Goal: Use online tool/utility: Utilize a website feature to perform a specific function

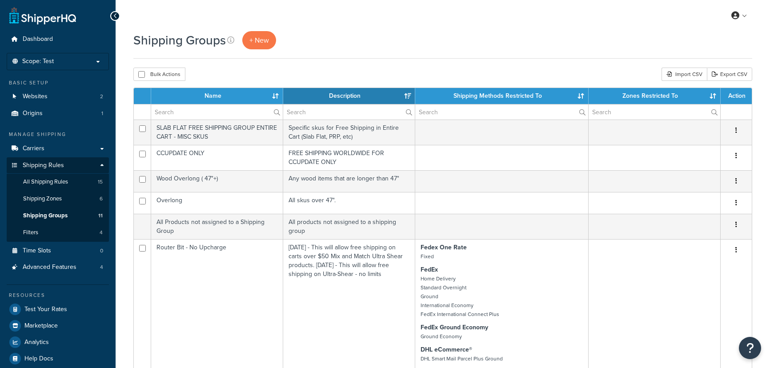
select select "15"
click at [69, 64] on p "Scope: Test" at bounding box center [58, 62] width 94 height 8
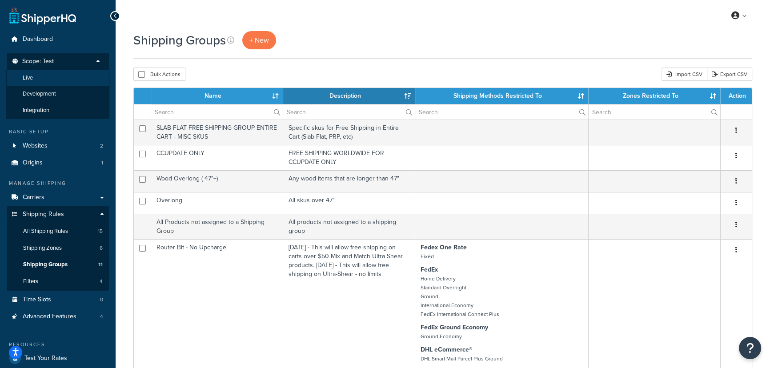
click at [46, 81] on li "Live" at bounding box center [57, 78] width 103 height 16
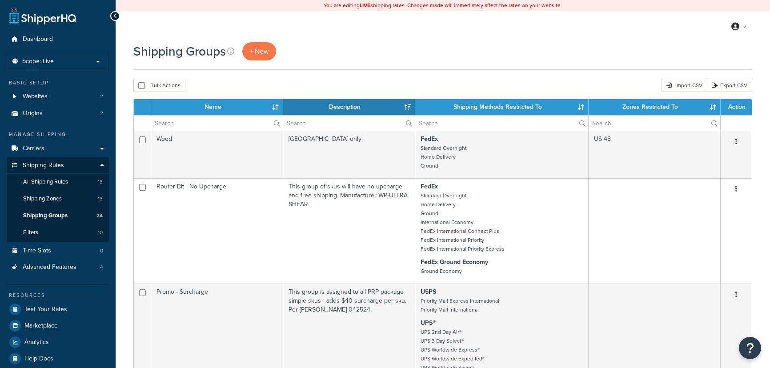
select select "15"
click at [65, 314] on link "Test Your Rates" at bounding box center [58, 309] width 102 height 16
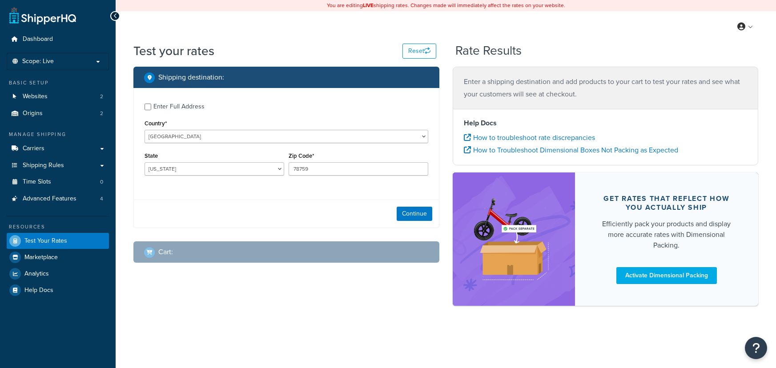
select select "[GEOGRAPHIC_DATA]"
click at [410, 216] on button "Continue" at bounding box center [415, 214] width 36 height 14
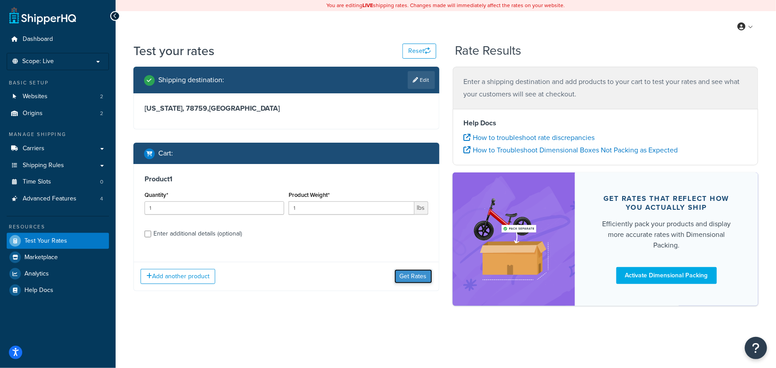
click at [415, 281] on button "Get Rates" at bounding box center [413, 276] width 38 height 14
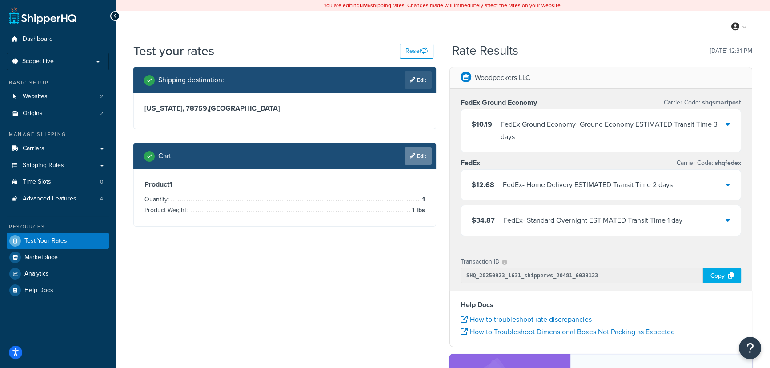
click at [424, 158] on link "Edit" at bounding box center [418, 156] width 27 height 18
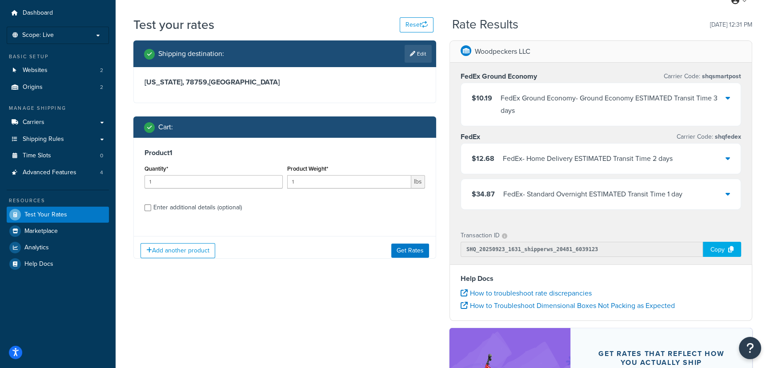
scroll to position [40, 0]
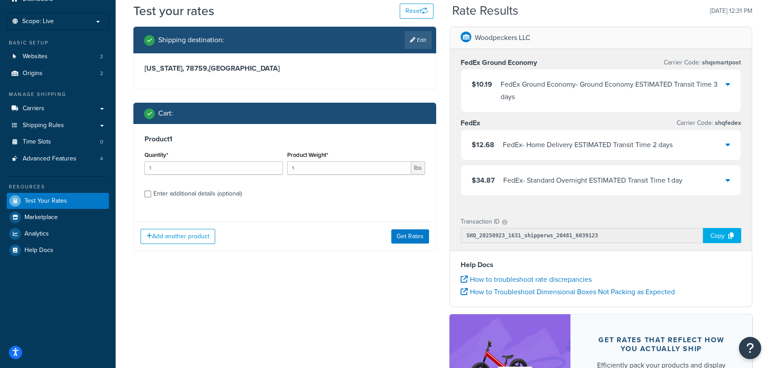
click at [218, 195] on div "Enter additional details (optional)" at bounding box center [197, 194] width 88 height 12
click at [151, 195] on input "Enter additional details (optional)" at bounding box center [148, 194] width 7 height 7
checkbox input "true"
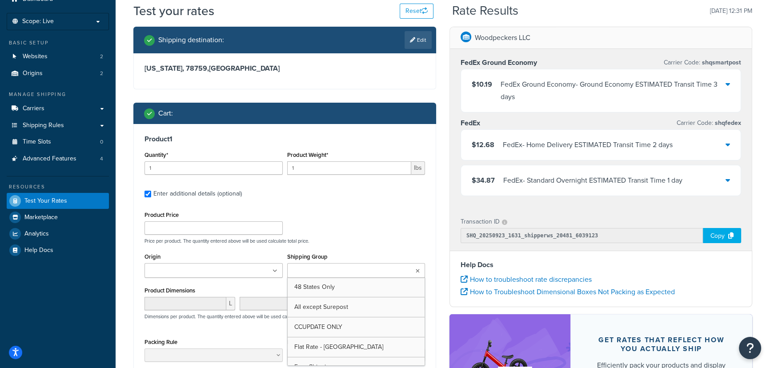
click at [324, 271] on input "Shipping Group" at bounding box center [329, 271] width 79 height 10
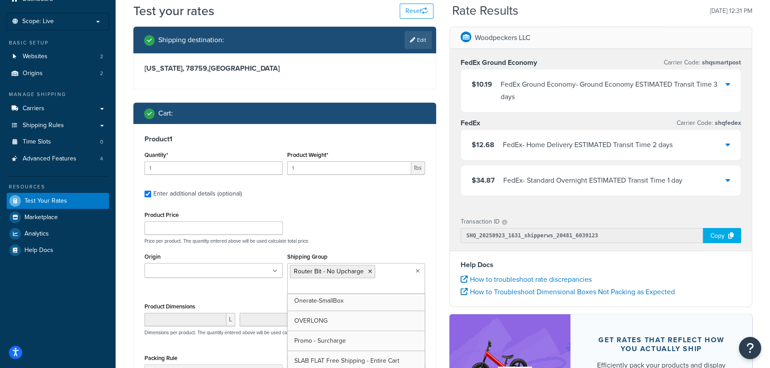
click at [433, 217] on div "Product 1 Quantity* 1 Product Weight* 1 lbs Enter additional details (optional)…" at bounding box center [285, 271] width 302 height 295
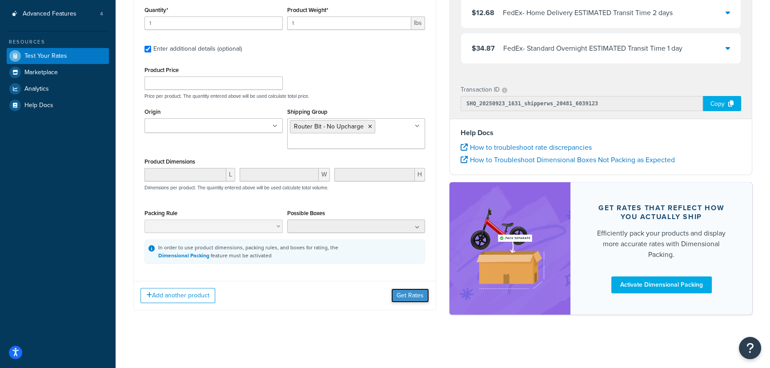
click at [406, 294] on button "Get Rates" at bounding box center [410, 296] width 38 height 14
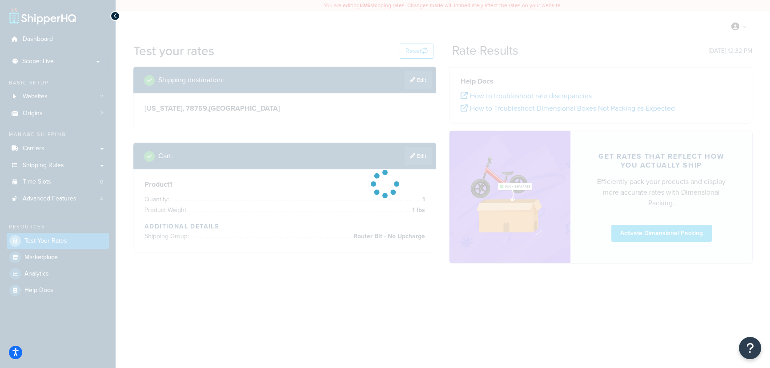
scroll to position [0, 0]
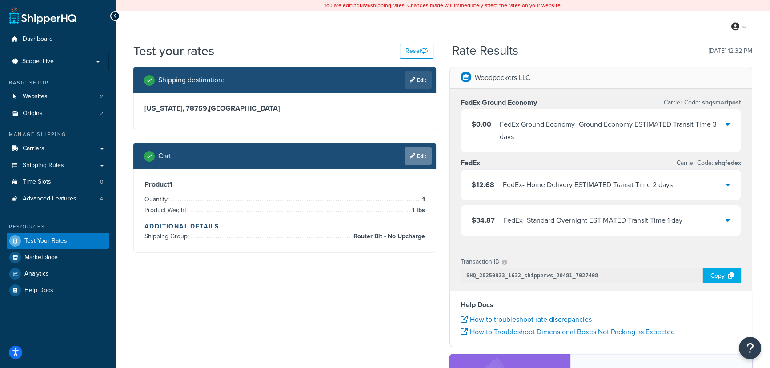
click at [411, 160] on link "Edit" at bounding box center [418, 156] width 27 height 18
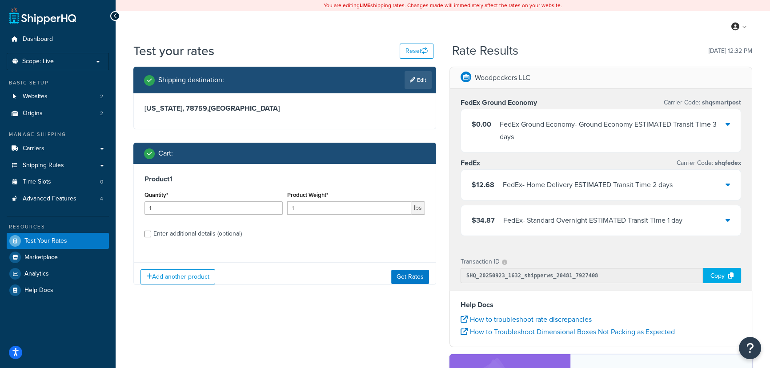
scroll to position [80, 0]
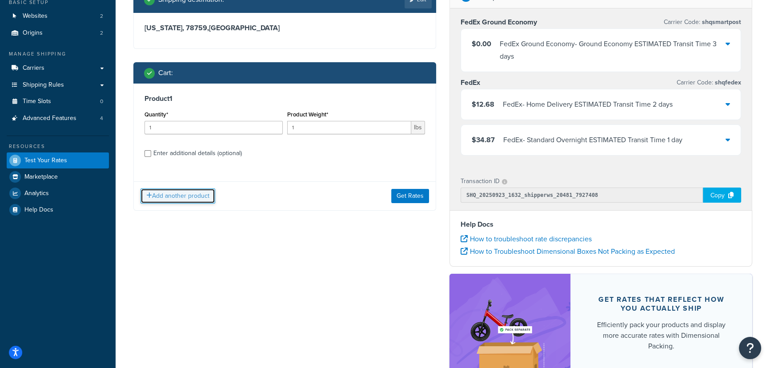
click at [195, 194] on button "Add another product" at bounding box center [177, 196] width 75 height 15
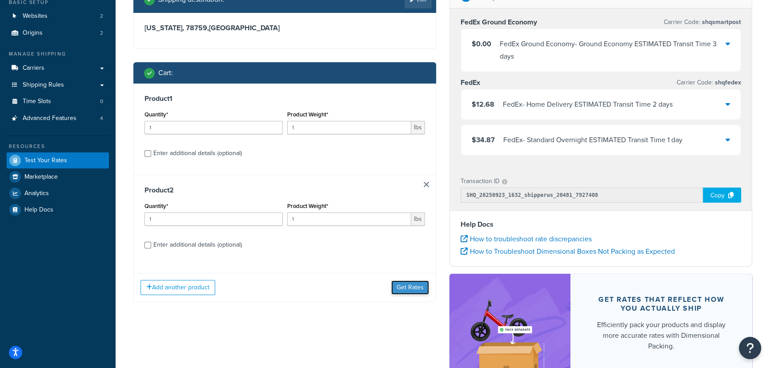
click at [414, 289] on button "Get Rates" at bounding box center [410, 288] width 38 height 14
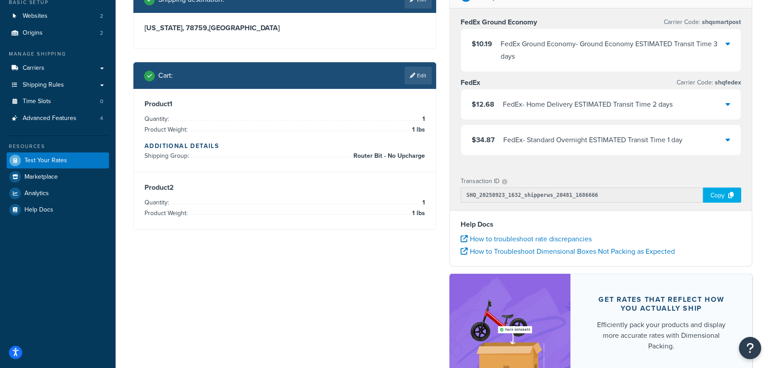
click at [726, 102] on icon at bounding box center [728, 103] width 4 height 7
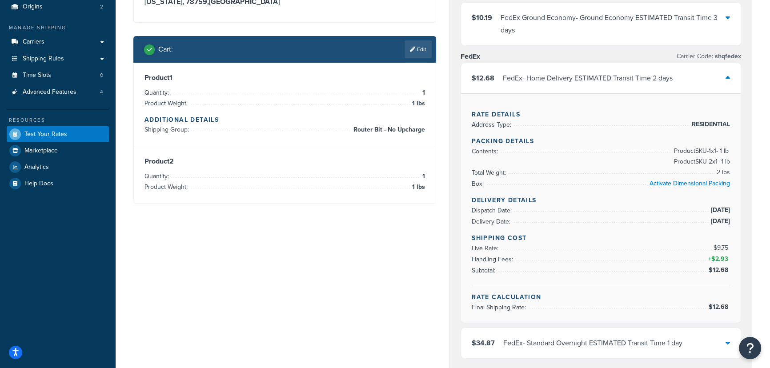
scroll to position [121, 0]
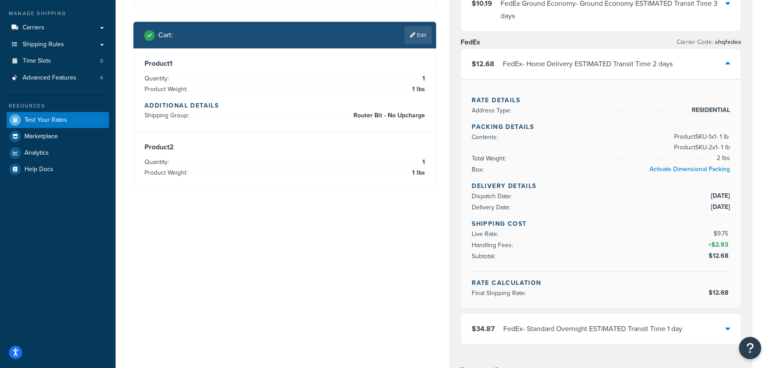
click at [728, 326] on icon at bounding box center [728, 328] width 4 height 7
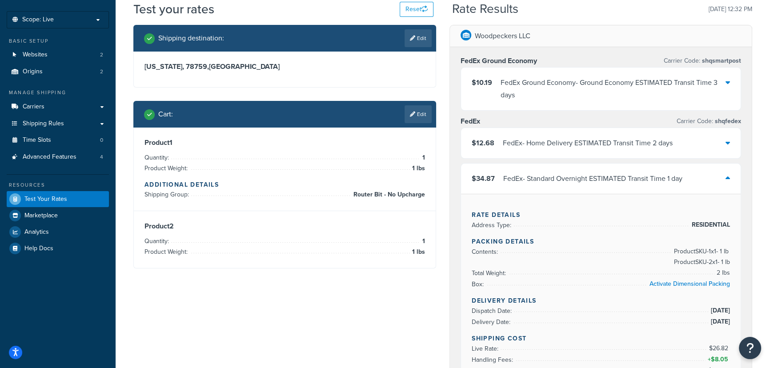
scroll to position [40, 0]
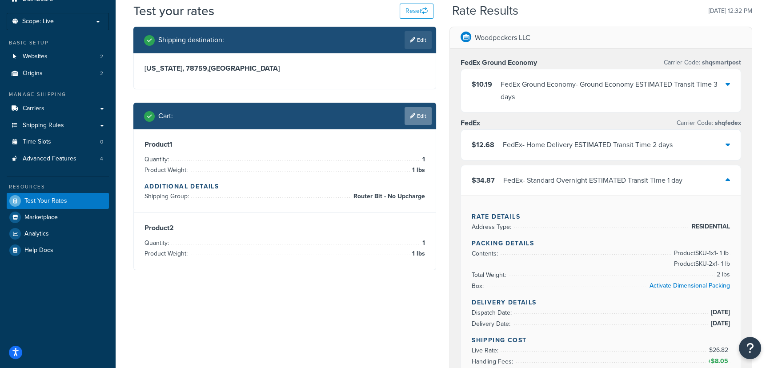
click at [423, 120] on link "Edit" at bounding box center [418, 116] width 27 height 18
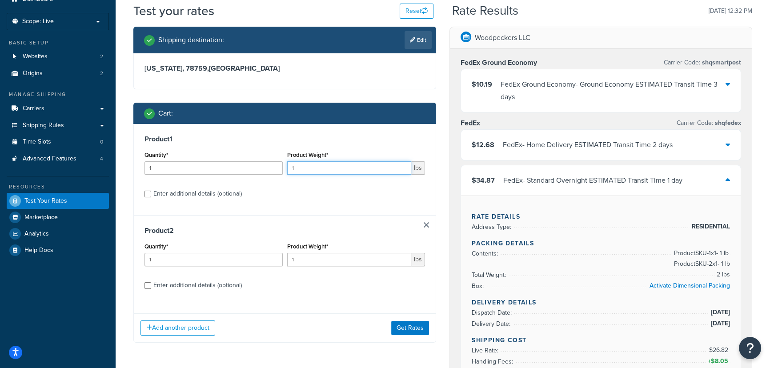
click at [316, 173] on input "1" at bounding box center [349, 167] width 124 height 13
type input "10"
click at [403, 325] on button "Get Rates" at bounding box center [410, 328] width 38 height 14
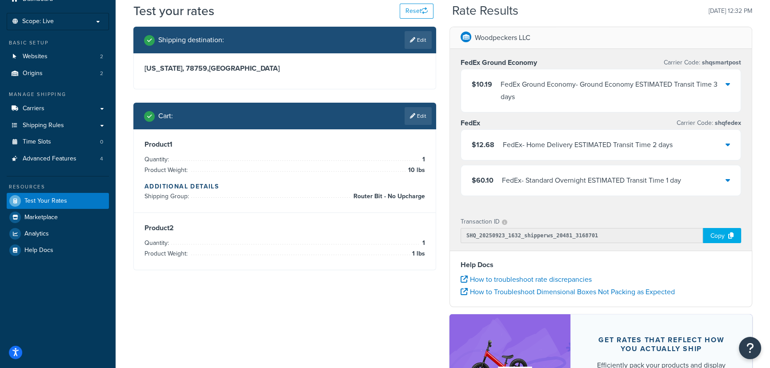
click at [726, 143] on icon at bounding box center [728, 144] width 4 height 7
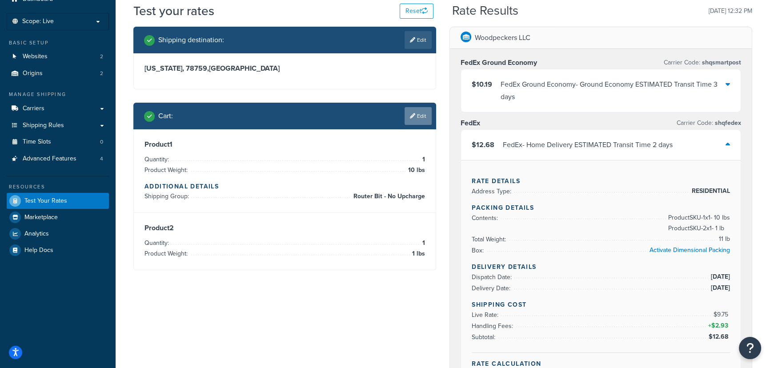
click at [417, 120] on link "Edit" at bounding box center [418, 116] width 27 height 18
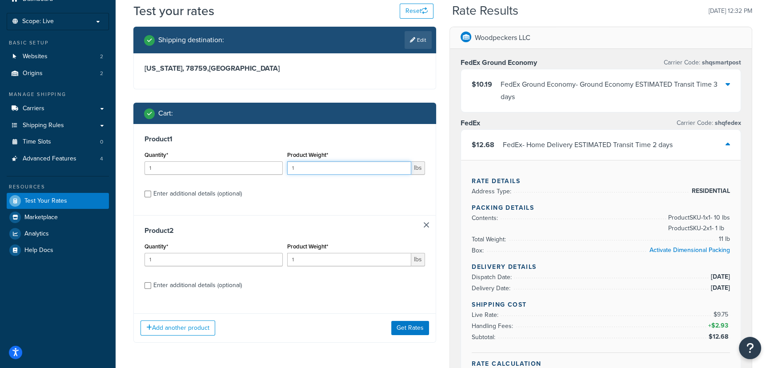
click at [338, 163] on input "1" at bounding box center [349, 167] width 124 height 13
type input "30"
click at [404, 328] on button "Get Rates" at bounding box center [410, 328] width 38 height 14
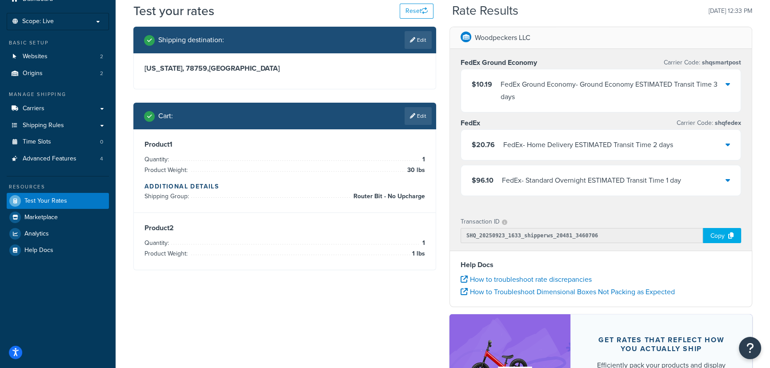
click at [729, 142] on icon at bounding box center [728, 144] width 4 height 7
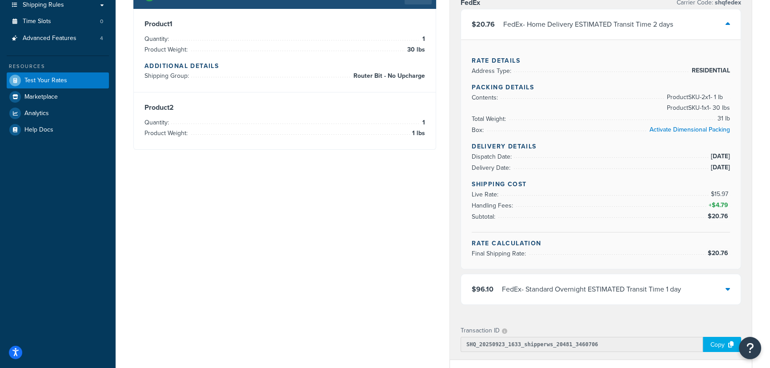
scroll to position [161, 0]
click at [727, 286] on icon at bounding box center [728, 288] width 4 height 7
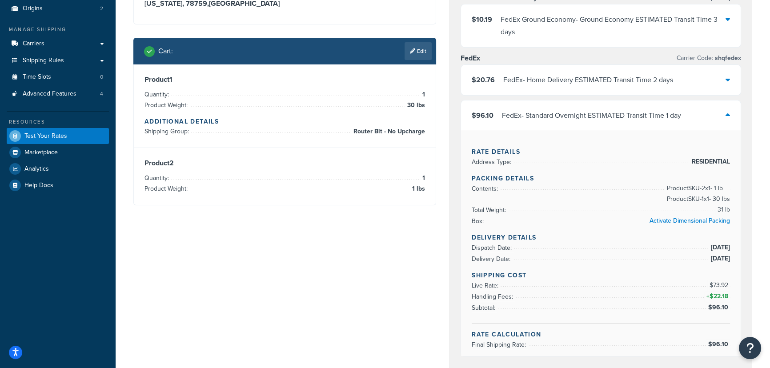
scroll to position [0, 0]
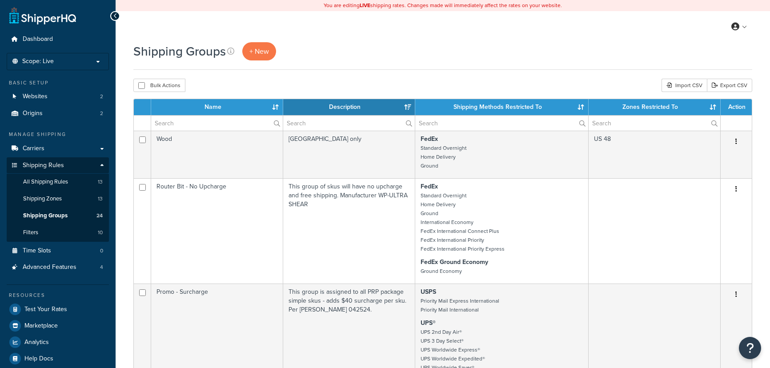
select select "15"
click at [87, 63] on p "Scope: Live" at bounding box center [58, 62] width 94 height 8
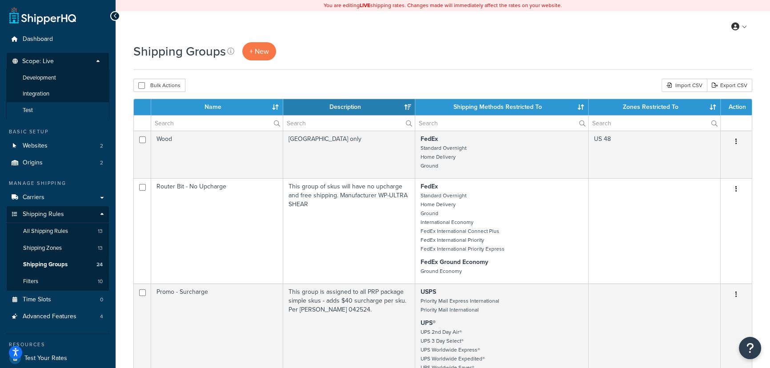
click at [64, 111] on li "Test" at bounding box center [57, 110] width 103 height 16
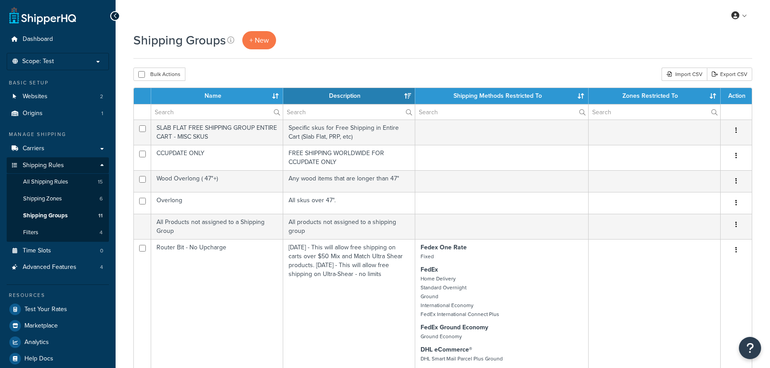
select select "15"
click at [81, 305] on link "Test Your Rates" at bounding box center [58, 309] width 102 height 16
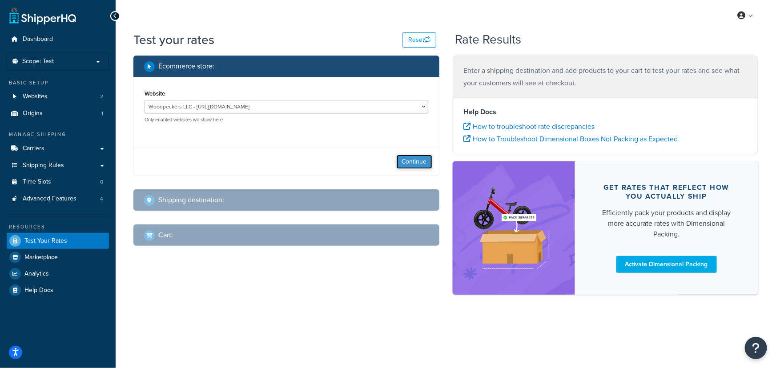
click at [424, 160] on button "Continue" at bounding box center [415, 162] width 36 height 14
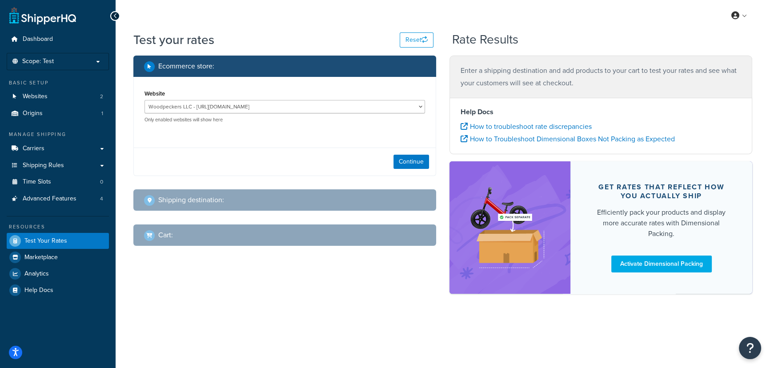
select select "[GEOGRAPHIC_DATA]"
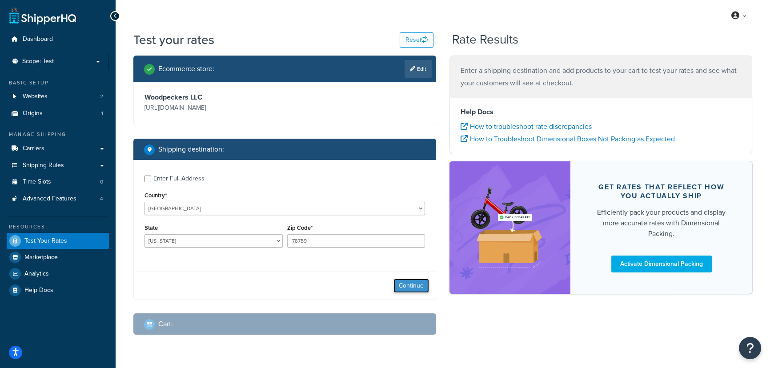
click at [421, 284] on button "Continue" at bounding box center [411, 286] width 36 height 14
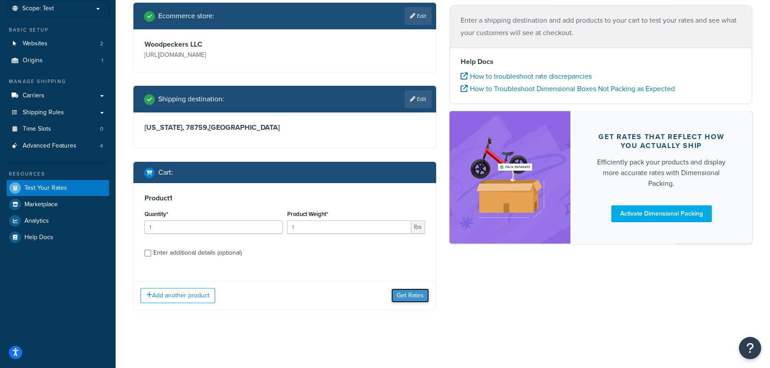
click at [417, 293] on button "Get Rates" at bounding box center [410, 296] width 38 height 14
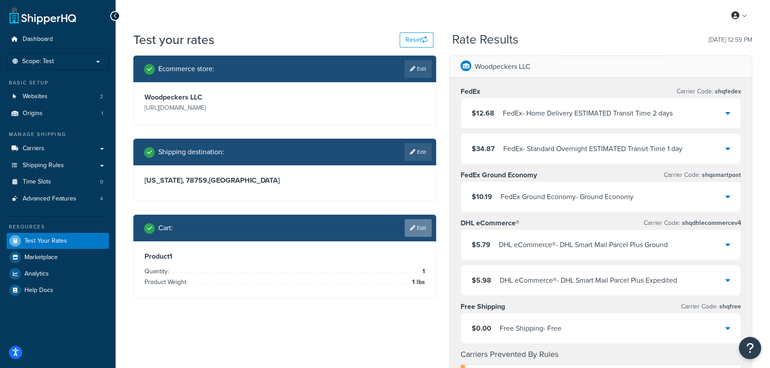
click at [420, 229] on link "Edit" at bounding box center [418, 228] width 27 height 18
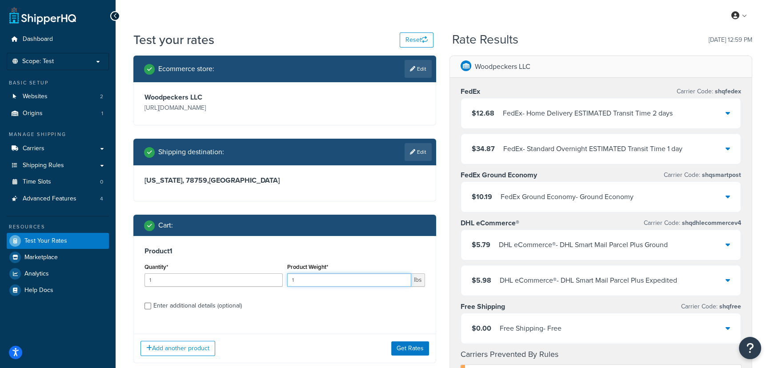
click at [329, 277] on input "1" at bounding box center [349, 279] width 124 height 13
type input "10"
click at [411, 349] on button "Get Rates" at bounding box center [410, 348] width 38 height 14
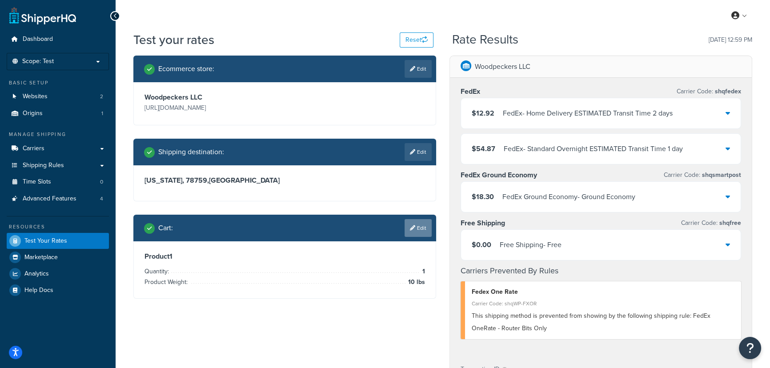
click at [415, 227] on link "Edit" at bounding box center [418, 228] width 27 height 18
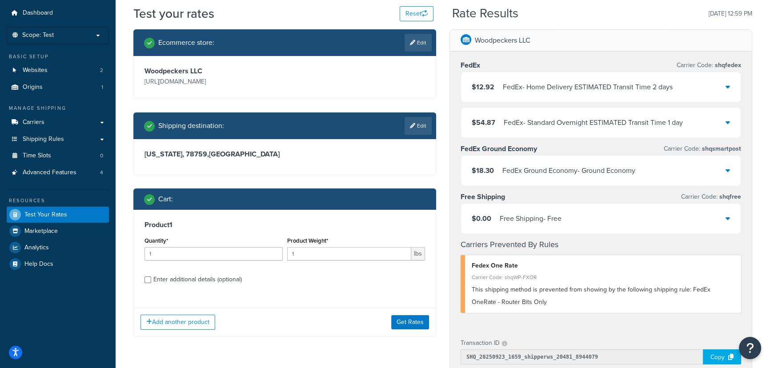
scroll to position [40, 0]
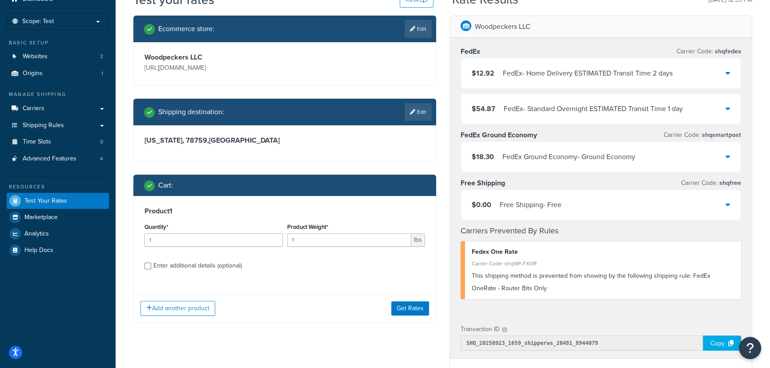
click at [205, 266] on div "Enter additional details (optional)" at bounding box center [197, 266] width 88 height 12
click at [151, 266] on input "Enter additional details (optional)" at bounding box center [148, 266] width 7 height 7
checkbox input "true"
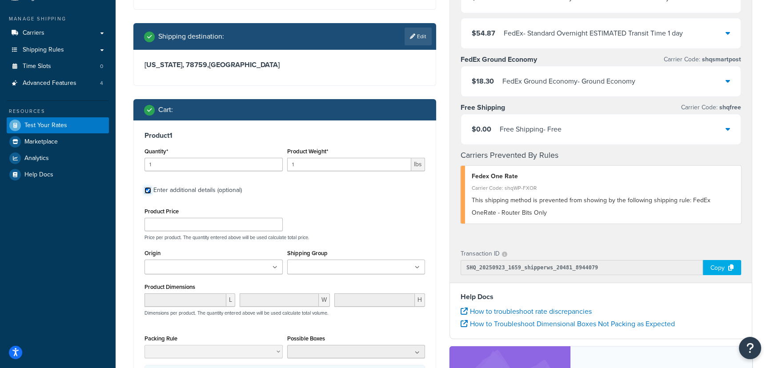
scroll to position [121, 0]
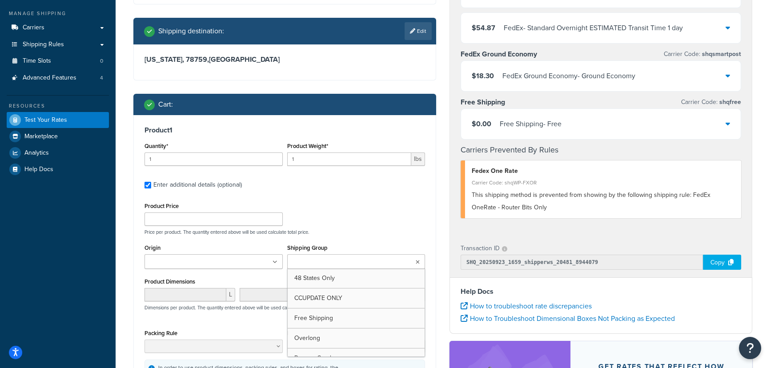
click at [356, 261] on input "Shipping Group" at bounding box center [329, 262] width 79 height 10
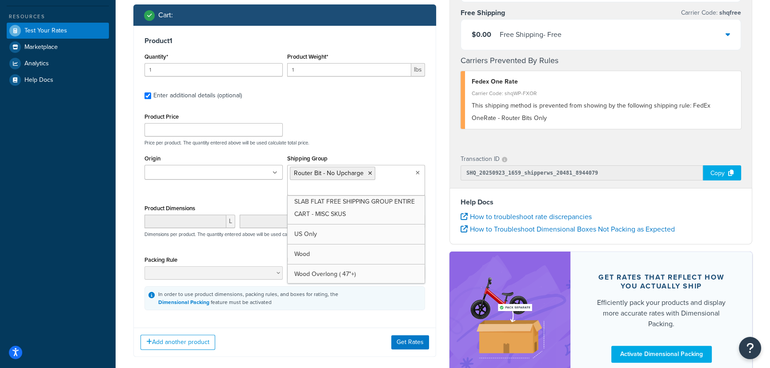
scroll to position [242, 0]
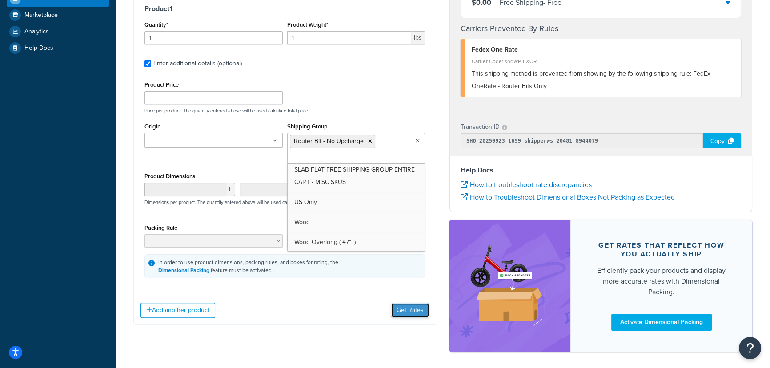
click at [408, 307] on button "Get Rates" at bounding box center [410, 310] width 38 height 14
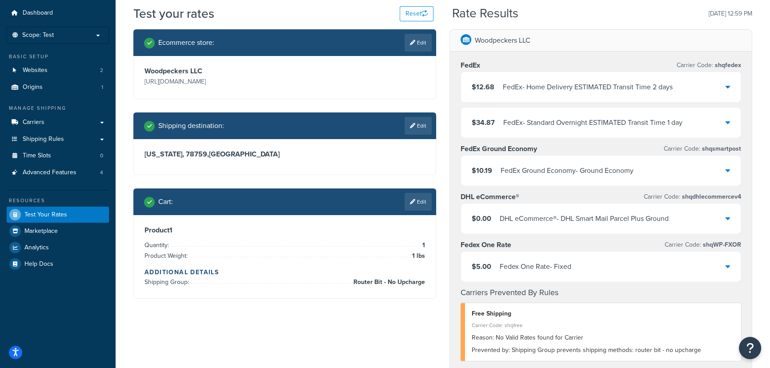
scroll to position [40, 0]
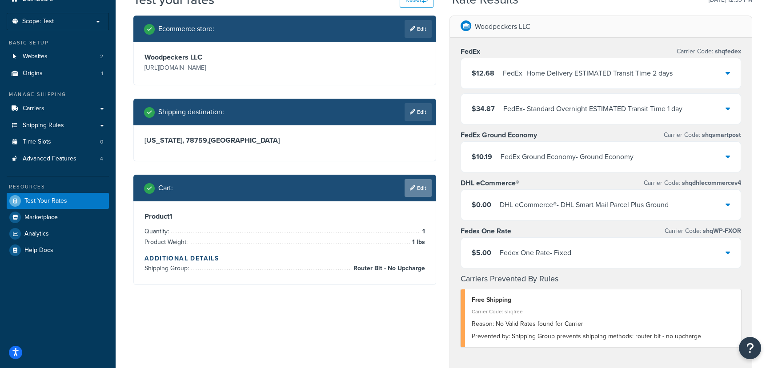
click at [412, 191] on link "Edit" at bounding box center [418, 188] width 27 height 18
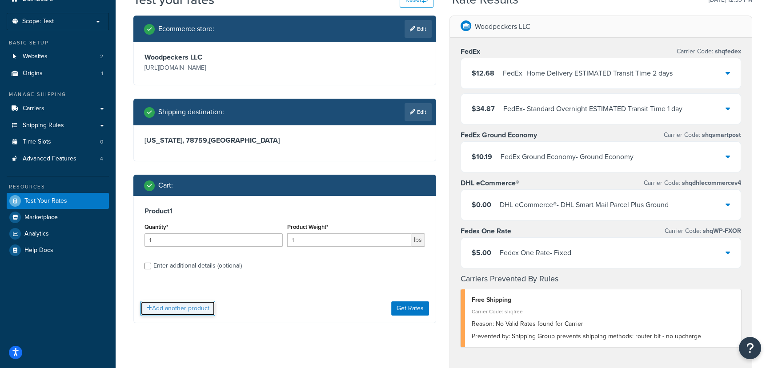
click at [177, 308] on button "Add another product" at bounding box center [177, 308] width 75 height 15
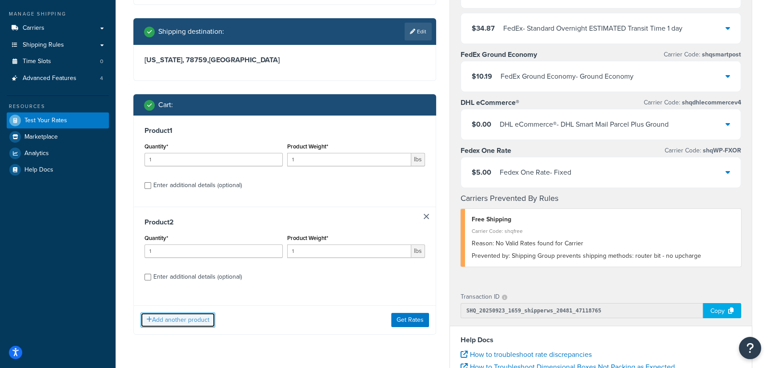
scroll to position [121, 0]
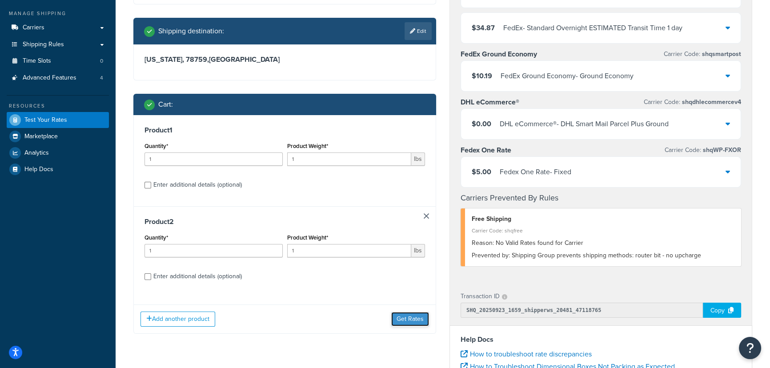
click at [417, 317] on button "Get Rates" at bounding box center [410, 319] width 38 height 14
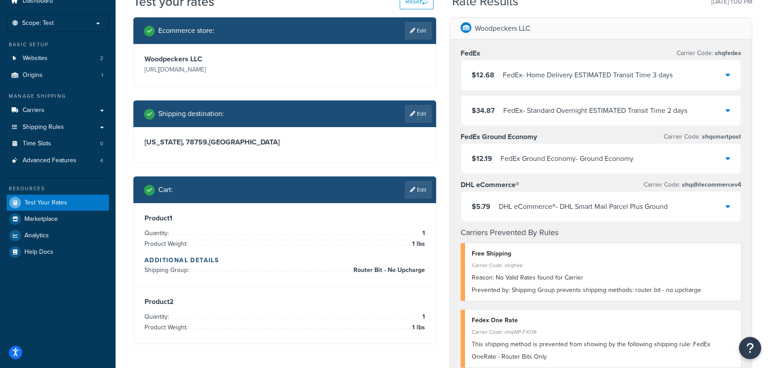
scroll to position [0, 0]
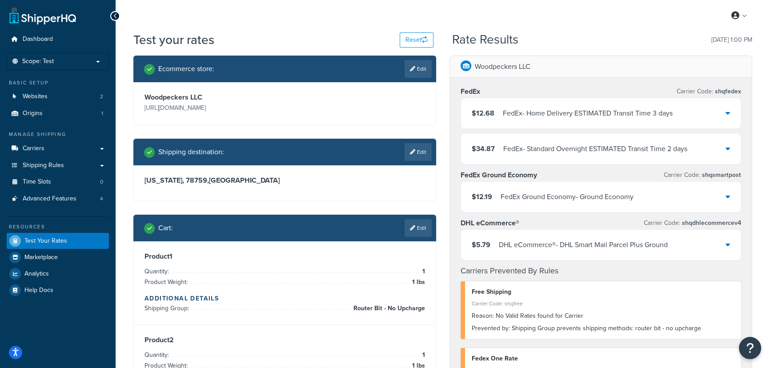
click at [636, 116] on div "FedEx - Home Delivery ESTIMATED Transit Time 3 days" at bounding box center [588, 113] width 170 height 12
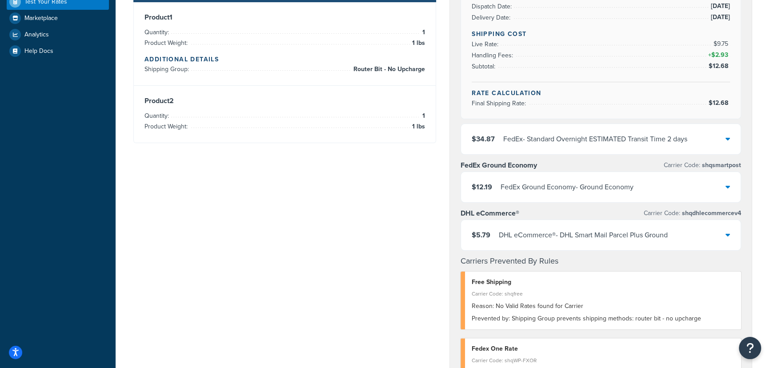
scroll to position [242, 0]
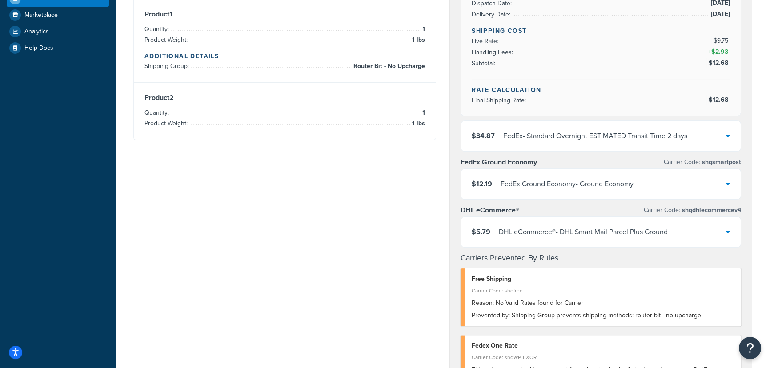
click at [596, 233] on div "DHL eCommerce® - DHL Smart Mail Parcel Plus Ground" at bounding box center [583, 232] width 169 height 12
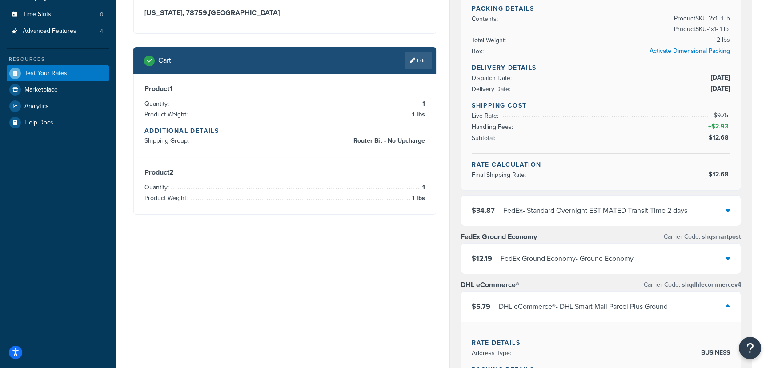
scroll to position [161, 0]
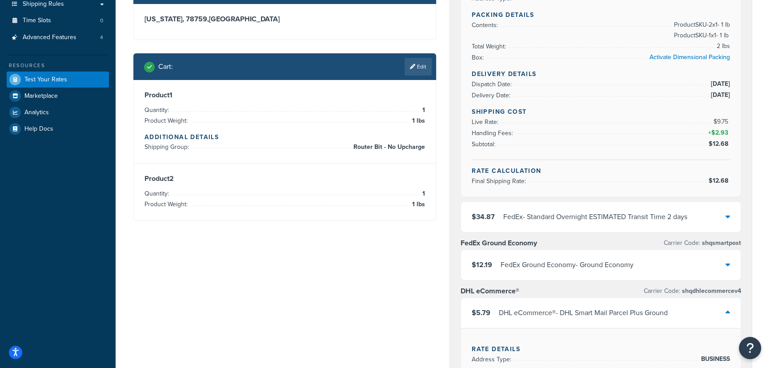
click at [425, 69] on link "Edit" at bounding box center [418, 67] width 27 height 18
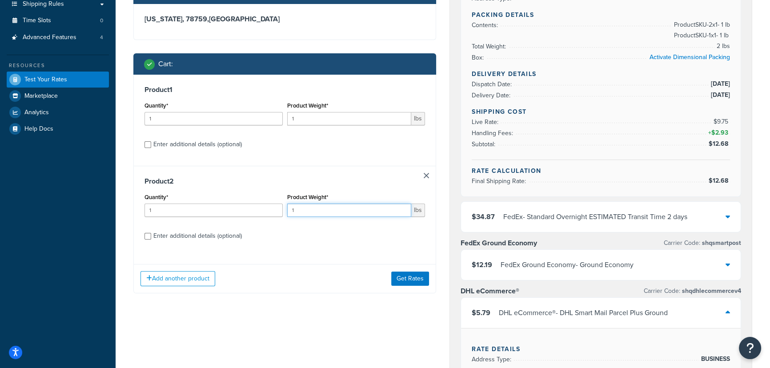
click at [327, 209] on input "1" at bounding box center [349, 210] width 124 height 13
type input "10"
click at [409, 276] on button "Get Rates" at bounding box center [410, 279] width 38 height 14
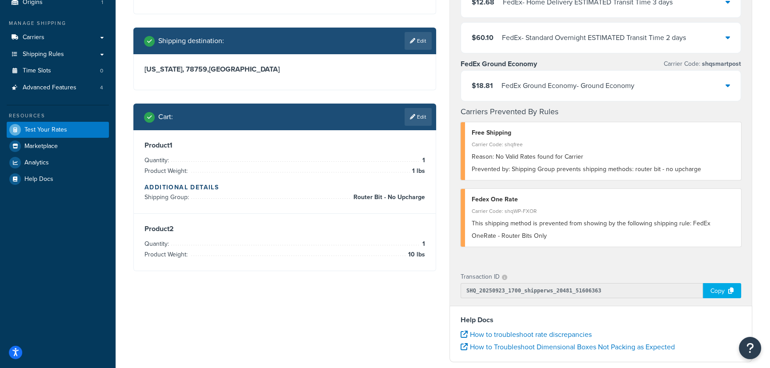
scroll to position [121, 0]
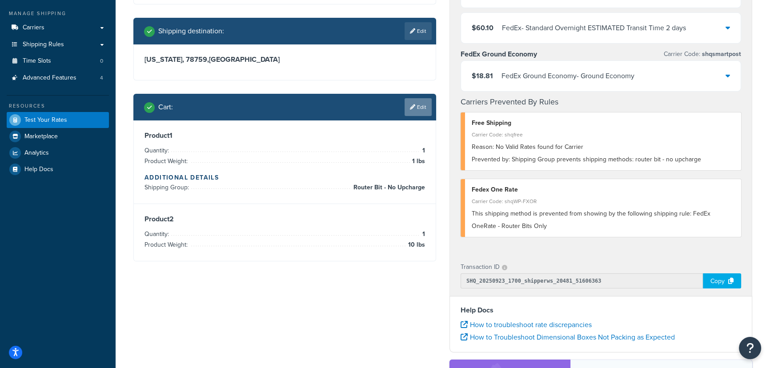
click at [417, 103] on link "Edit" at bounding box center [418, 107] width 27 height 18
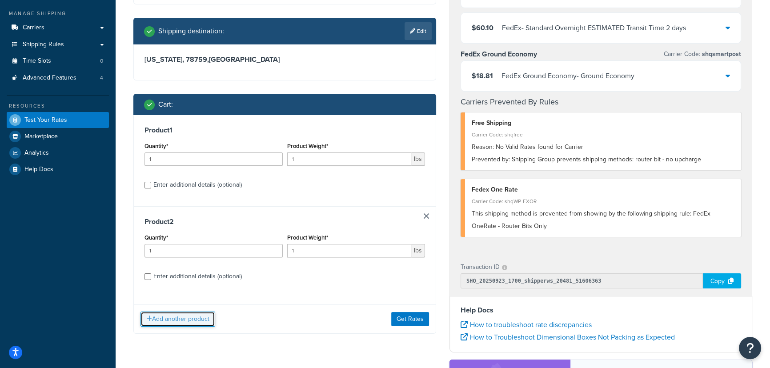
click at [198, 322] on button "Add another product" at bounding box center [177, 319] width 75 height 15
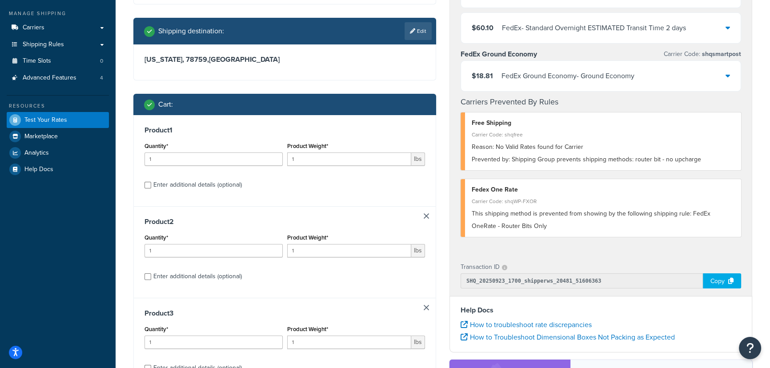
click at [323, 336] on div "1" at bounding box center [349, 342] width 124 height 13
click at [320, 342] on input "1" at bounding box center [349, 342] width 124 height 13
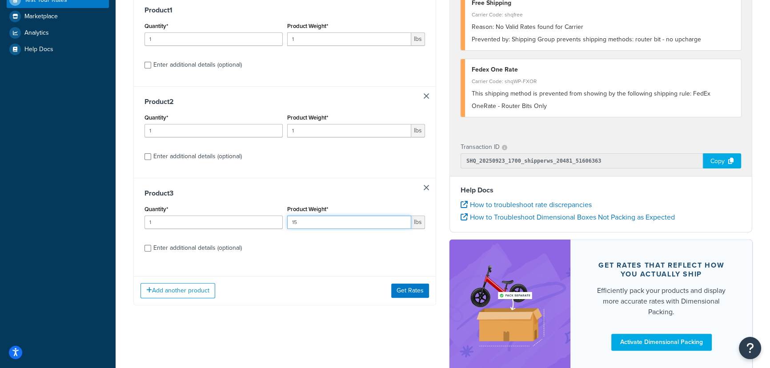
scroll to position [242, 0]
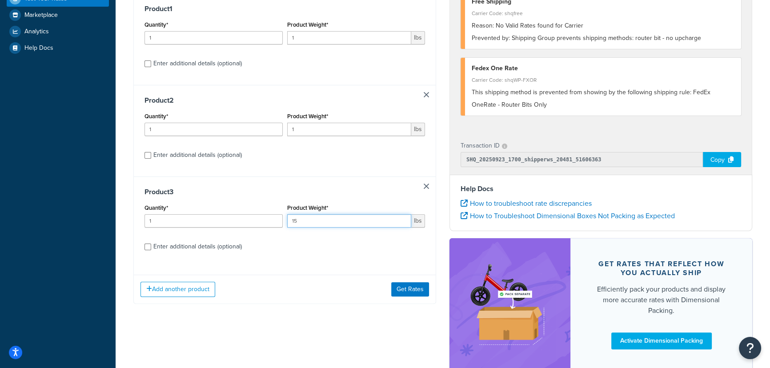
type input "15"
click at [221, 249] on div "Enter additional details (optional)" at bounding box center [197, 247] width 88 height 12
click at [151, 249] on input "Enter additional details (optional)" at bounding box center [148, 247] width 7 height 7
checkbox input "true"
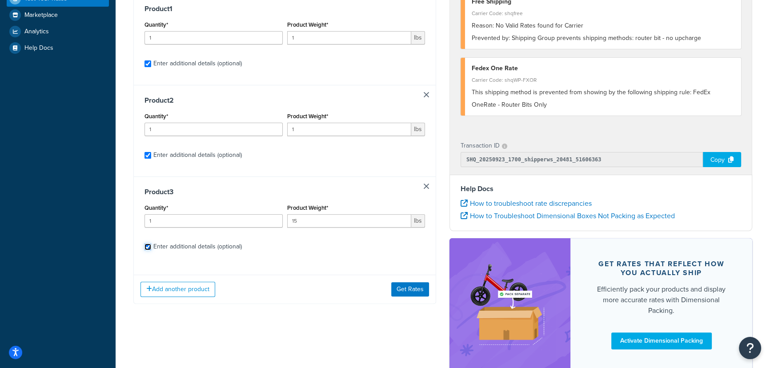
checkbox input "true"
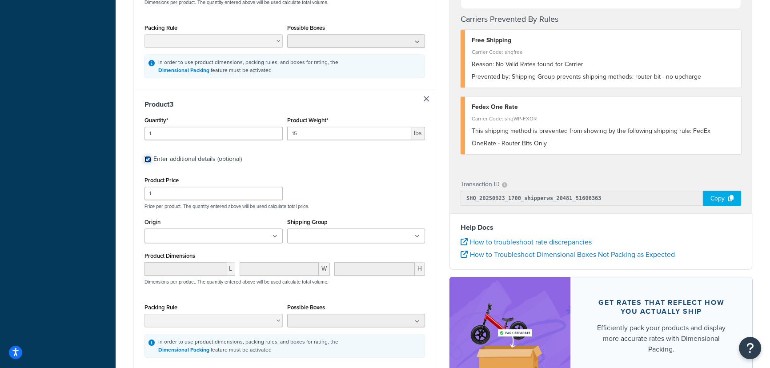
scroll to position [768, 0]
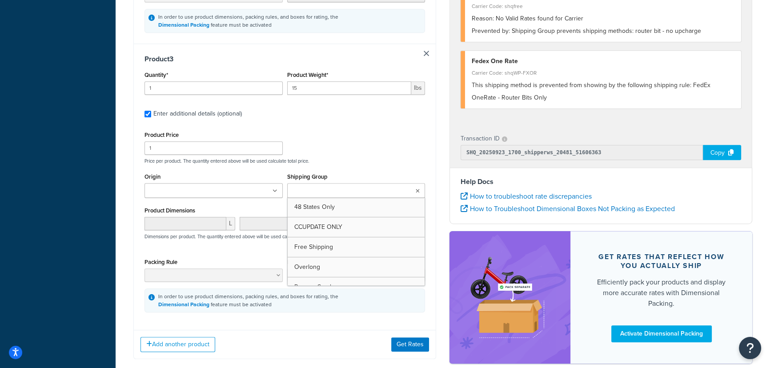
click at [347, 195] on input "Shipping Group" at bounding box center [329, 191] width 79 height 10
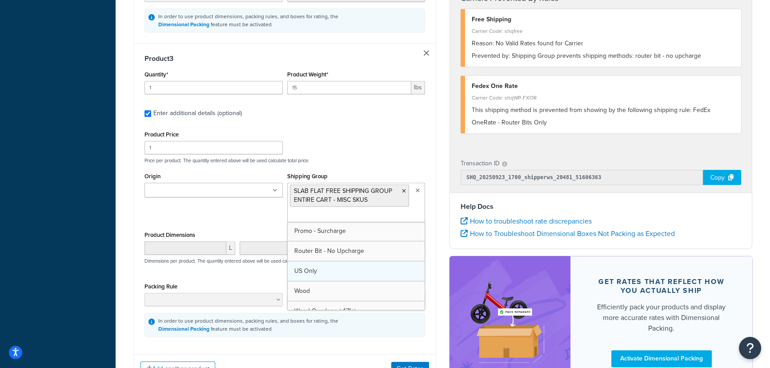
scroll to position [91, 0]
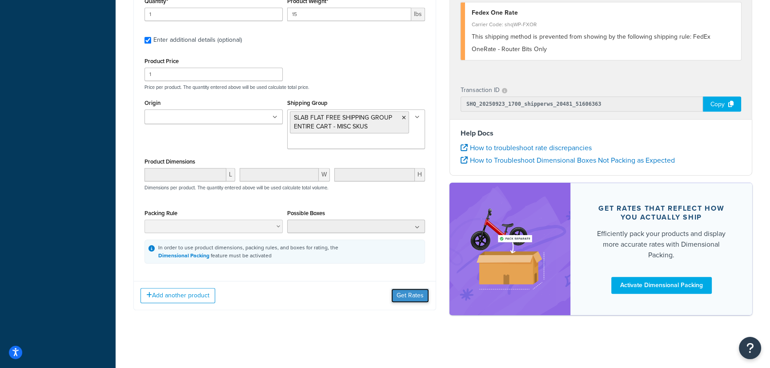
click at [408, 293] on button "Get Rates" at bounding box center [410, 296] width 38 height 14
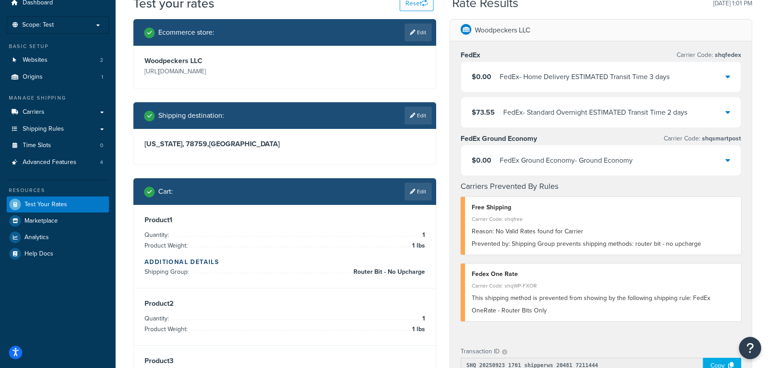
scroll to position [80, 0]
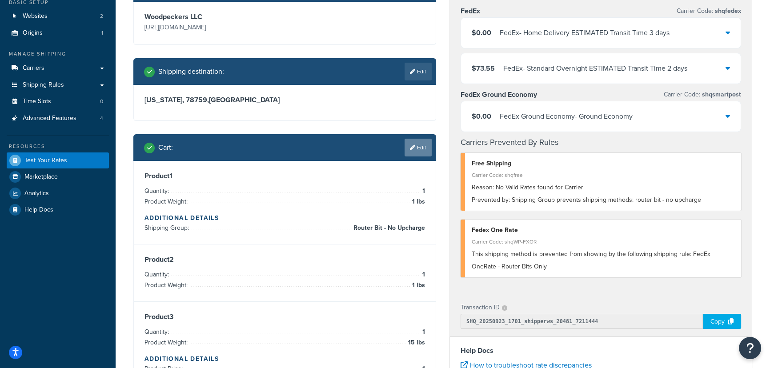
click at [415, 148] on link "Edit" at bounding box center [418, 148] width 27 height 18
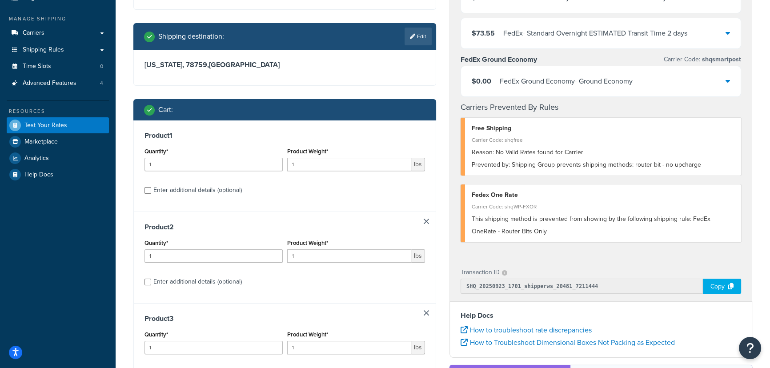
scroll to position [161, 0]
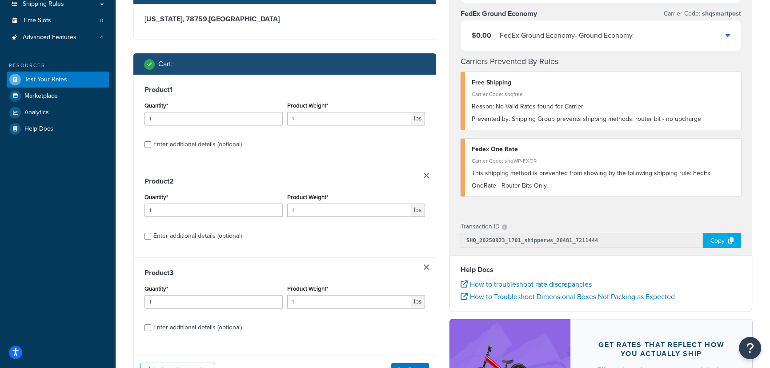
click at [426, 267] on link at bounding box center [426, 267] width 5 height 5
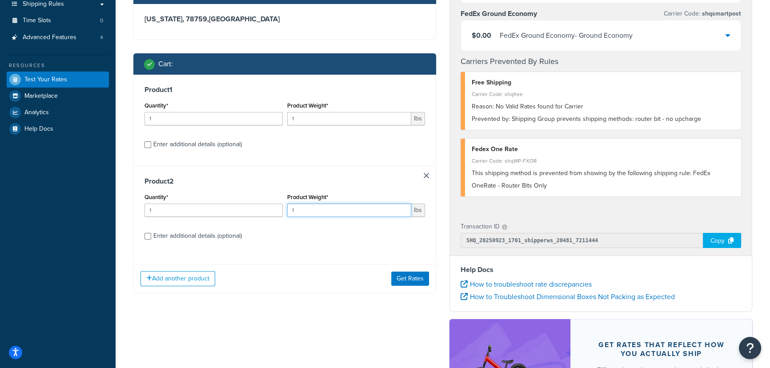
click at [300, 216] on input "1" at bounding box center [349, 210] width 124 height 13
type input "2"
click at [215, 145] on div "Enter additional details (optional)" at bounding box center [197, 144] width 88 height 12
click at [151, 145] on input "Enter additional details (optional)" at bounding box center [148, 144] width 7 height 7
checkbox input "true"
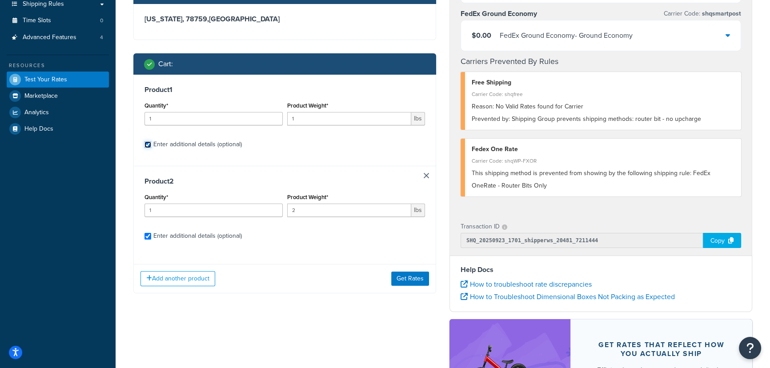
checkbox input "true"
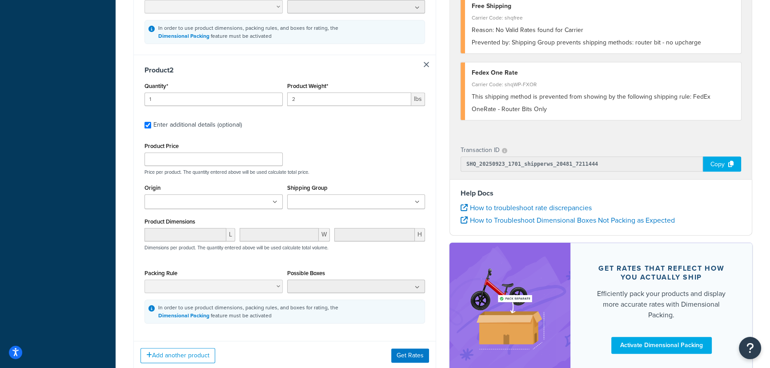
scroll to position [485, 0]
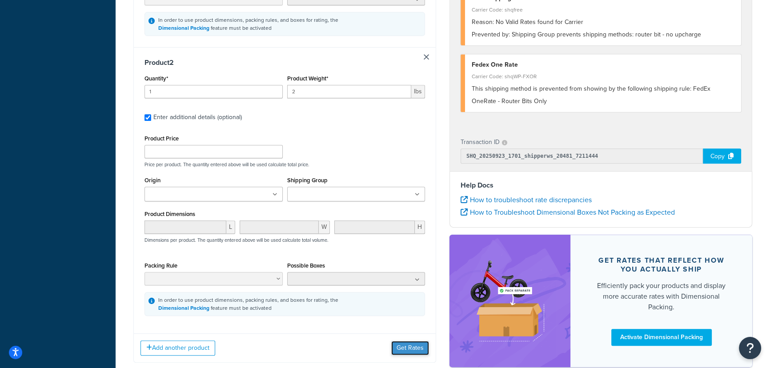
click at [404, 351] on button "Get Rates" at bounding box center [410, 348] width 38 height 14
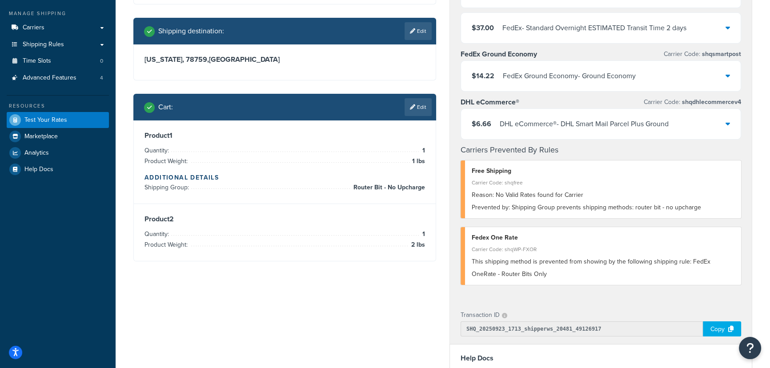
scroll to position [0, 0]
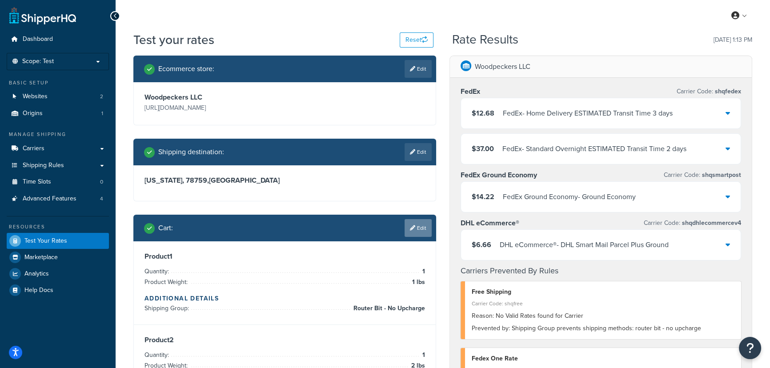
click at [417, 227] on link "Edit" at bounding box center [418, 228] width 27 height 18
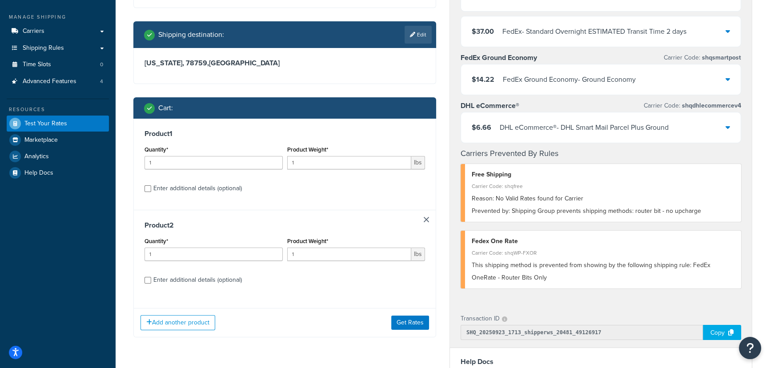
scroll to position [121, 0]
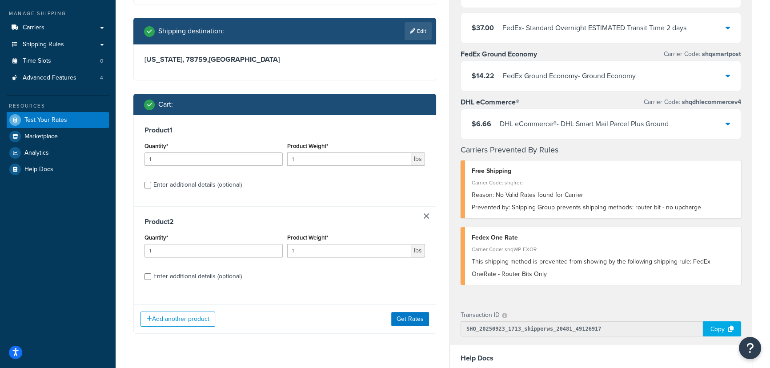
click at [228, 273] on div "Enter additional details (optional)" at bounding box center [197, 276] width 88 height 12
click at [151, 273] on input "Enter additional details (optional)" at bounding box center [148, 276] width 7 height 7
checkbox input "true"
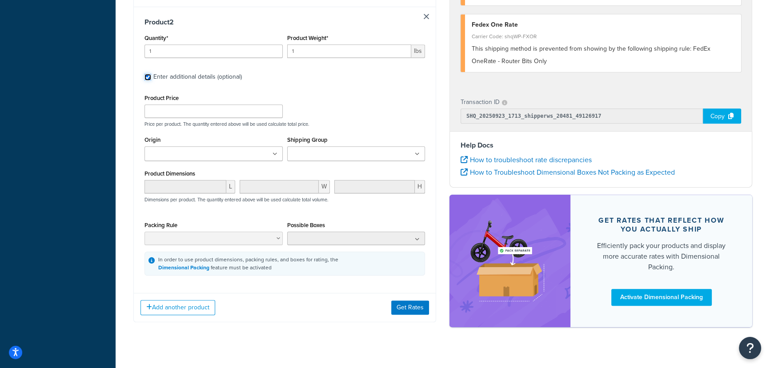
scroll to position [525, 0]
